Goal: Information Seeking & Learning: Understand process/instructions

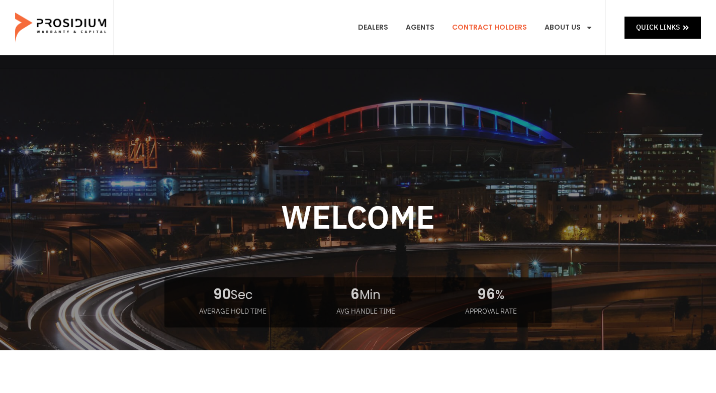
click at [505, 31] on link "Contract Holders" at bounding box center [489, 27] width 90 height 37
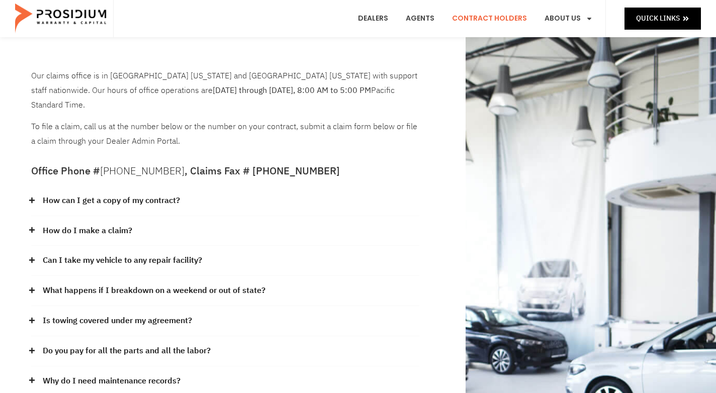
scroll to position [22, 0]
click at [126, 223] on link "How do I make a claim?" at bounding box center [87, 230] width 89 height 15
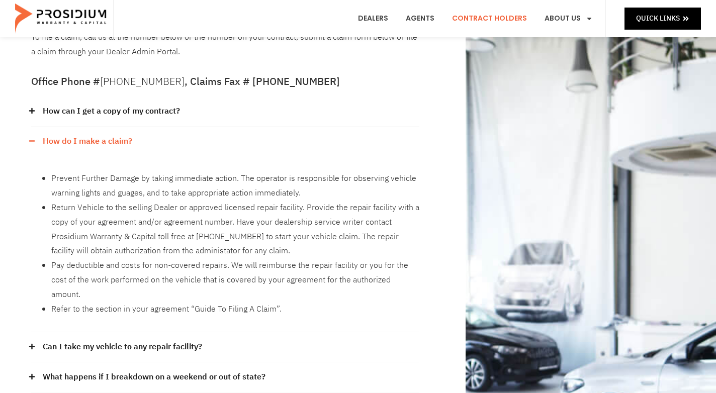
scroll to position [116, 0]
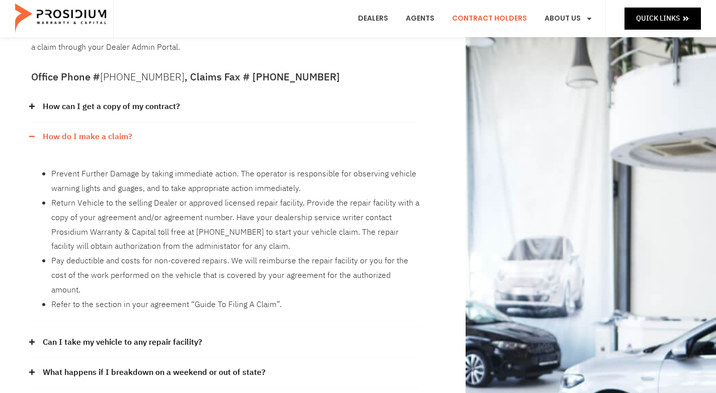
click at [194, 335] on link "Can I take my vehicle to any repair facility?" at bounding box center [122, 342] width 159 height 15
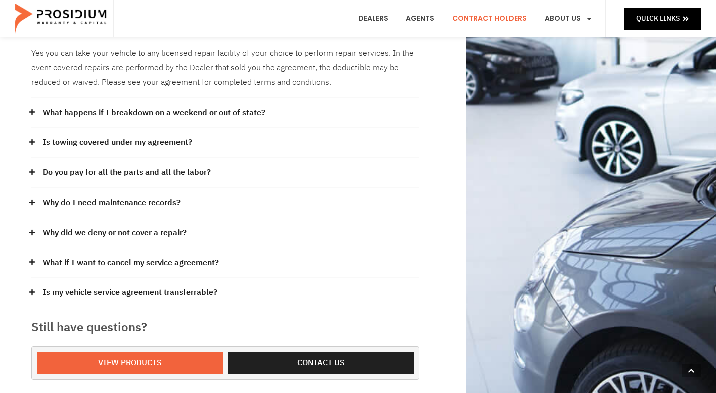
scroll to position [0, 0]
